Goal: Transaction & Acquisition: Purchase product/service

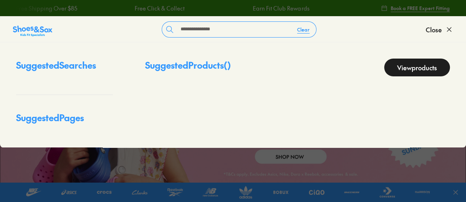
type input "**********"
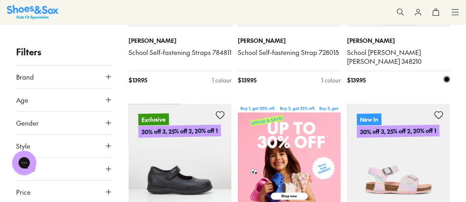
scroll to position [110, 0]
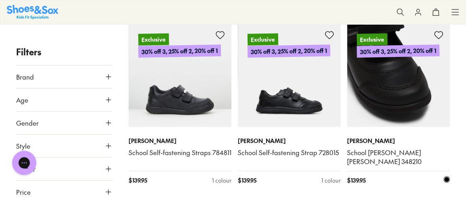
click at [415, 121] on img at bounding box center [398, 75] width 103 height 103
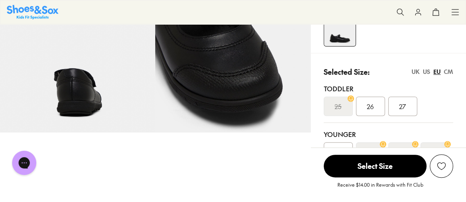
select select "*"
click at [342, 165] on div "32" at bounding box center [338, 174] width 29 height 19
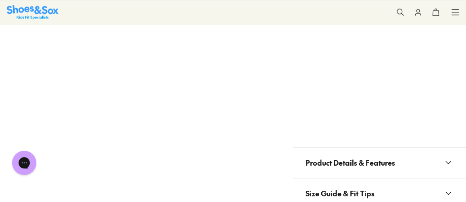
scroll to position [723, 0]
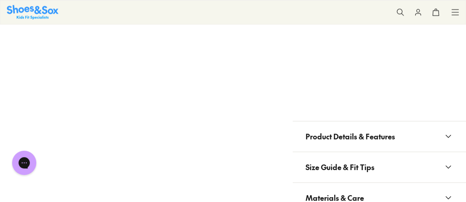
click at [358, 186] on span "Materials & Care" at bounding box center [335, 198] width 58 height 24
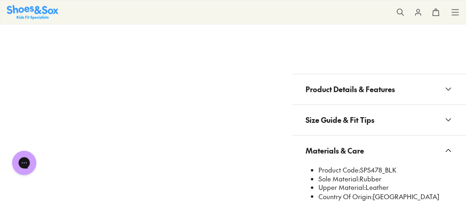
scroll to position [797, 0]
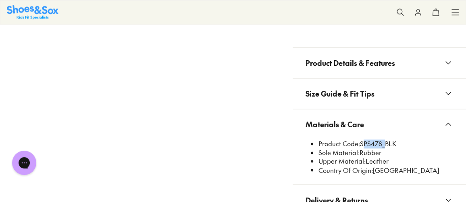
drag, startPoint x: 361, startPoint y: 108, endPoint x: 382, endPoint y: 110, distance: 20.7
click at [382, 139] on li "Product Code: SPS478_BLK" at bounding box center [386, 143] width 135 height 9
copy li "SPS478"
